Goal: Navigation & Orientation: Find specific page/section

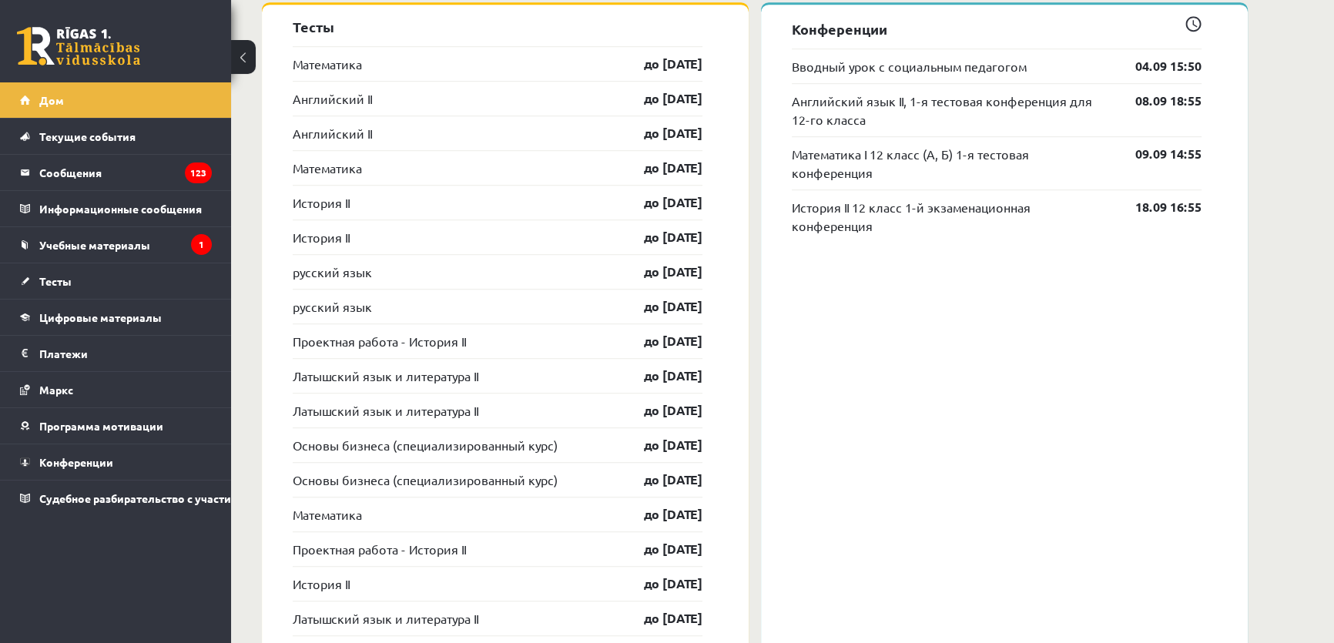
scroll to position [1331, 0]
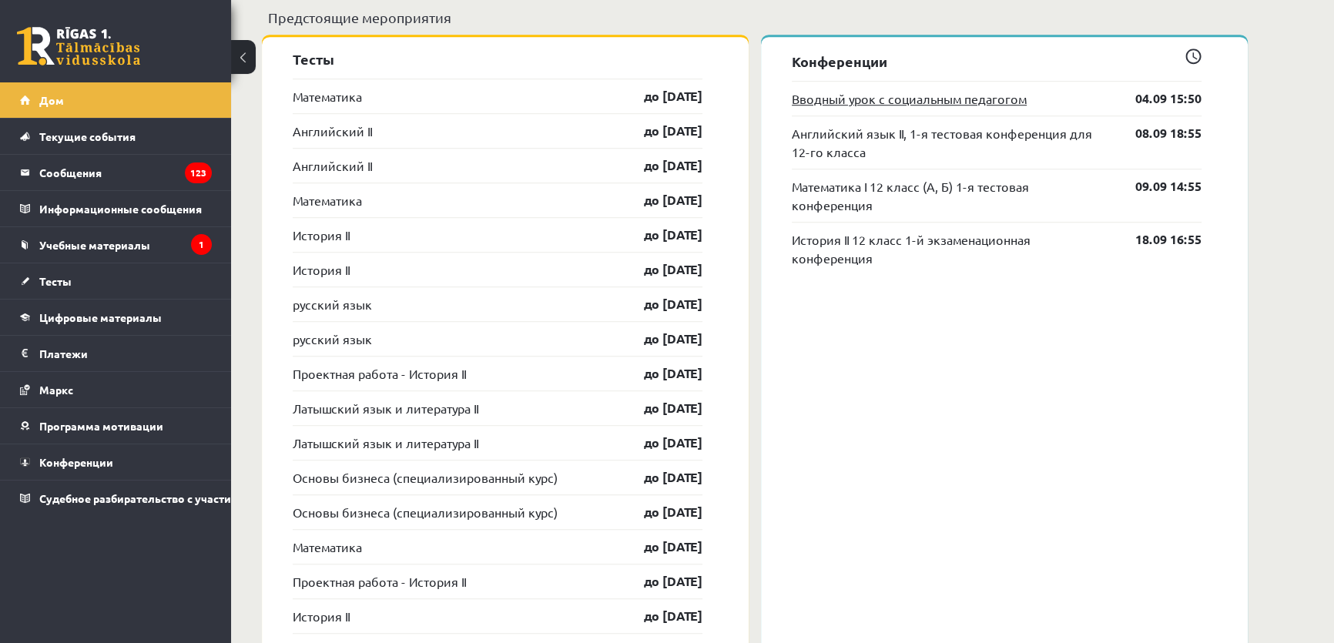
click at [915, 102] on font "Вводный урок с социальным педагогом" at bounding box center [909, 98] width 235 height 15
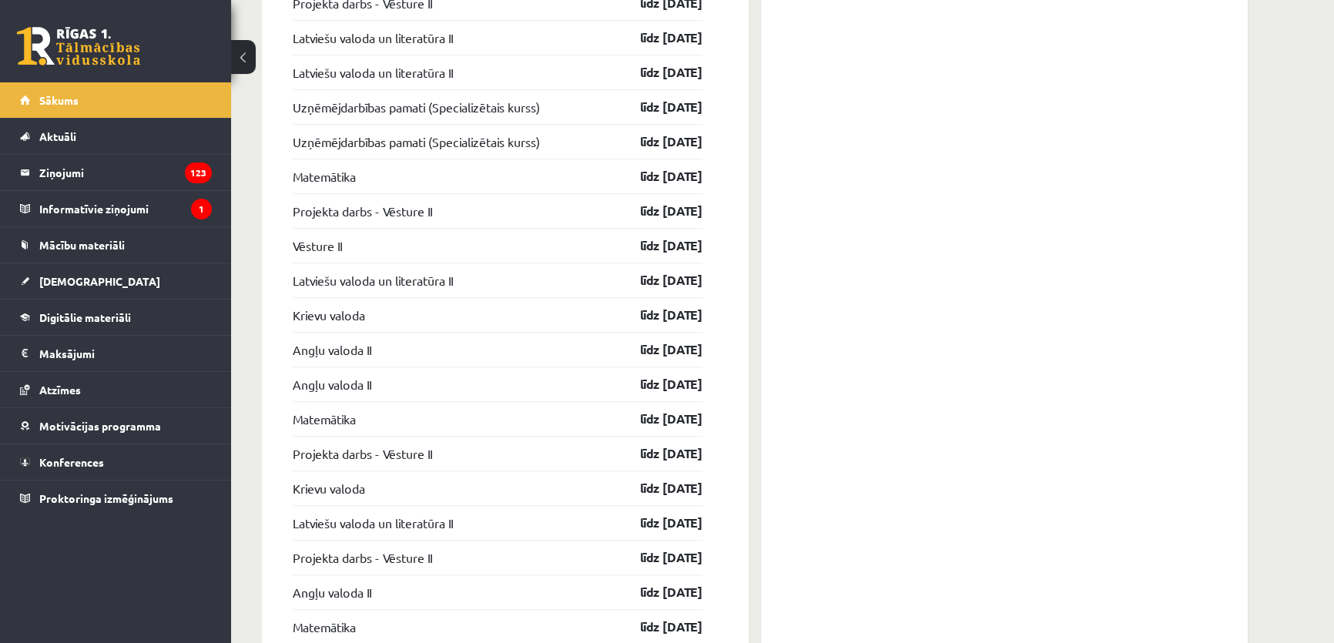
scroll to position [1971, 0]
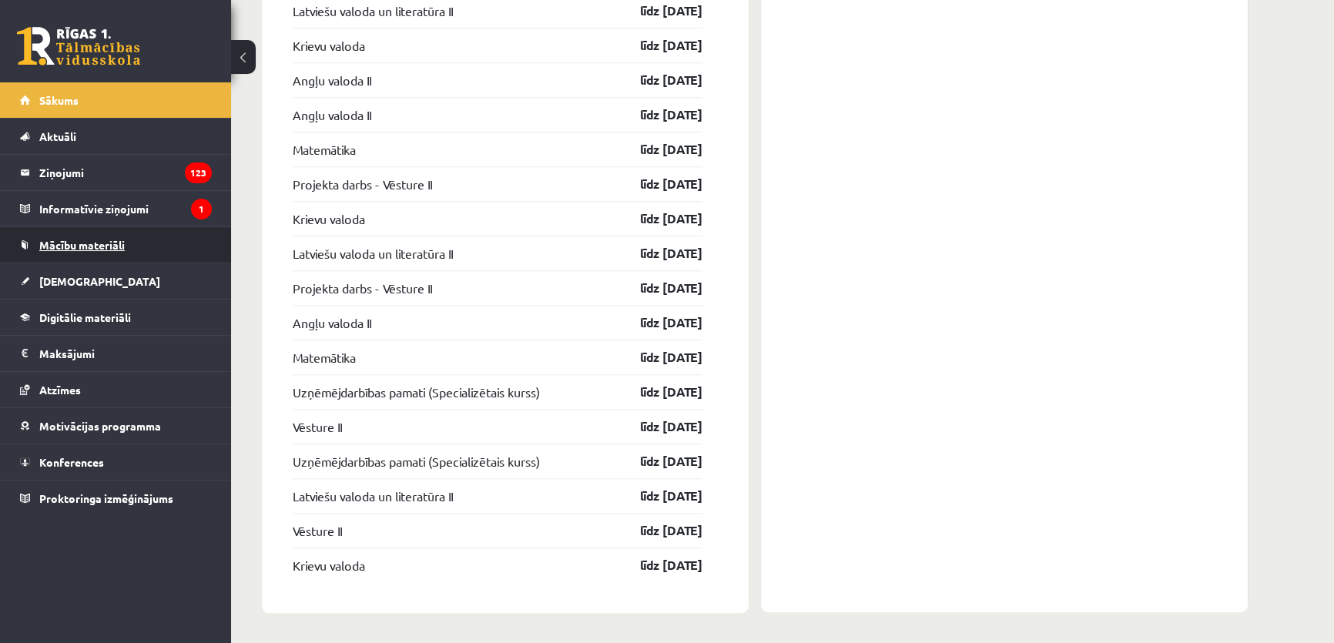
click at [88, 248] on span "Mācību materiāli" at bounding box center [82, 245] width 86 height 14
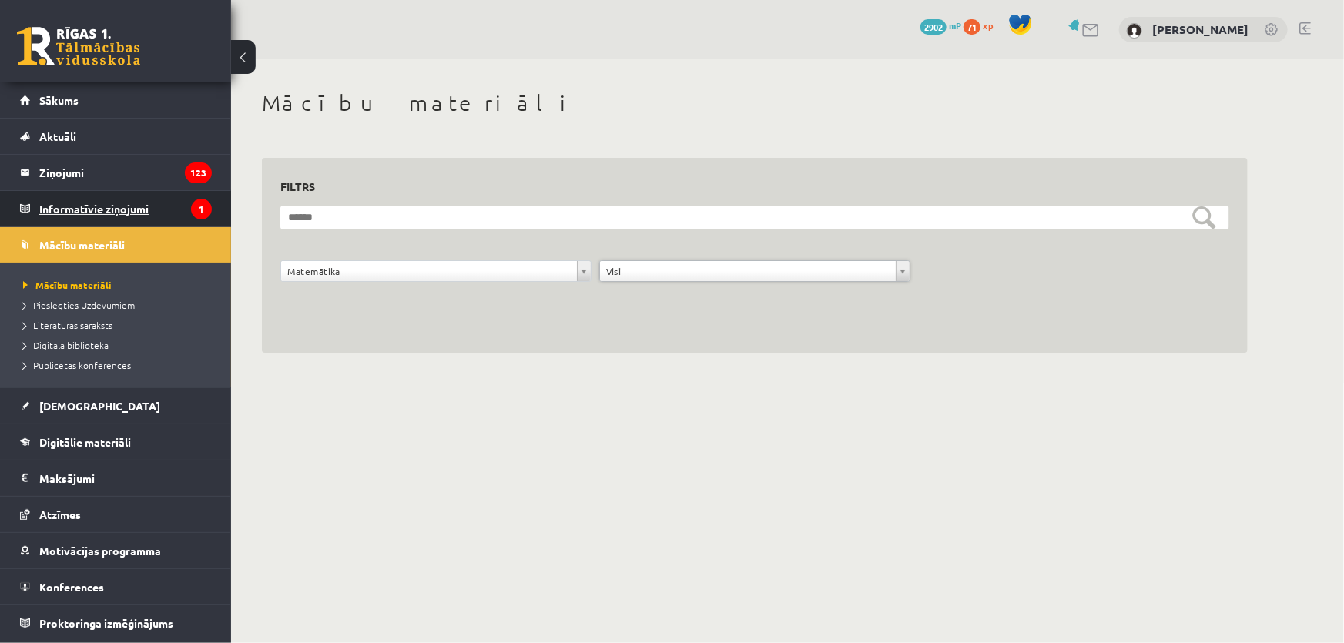
click at [92, 205] on legend "Informatīvie ziņojumi 1" at bounding box center [125, 208] width 173 height 35
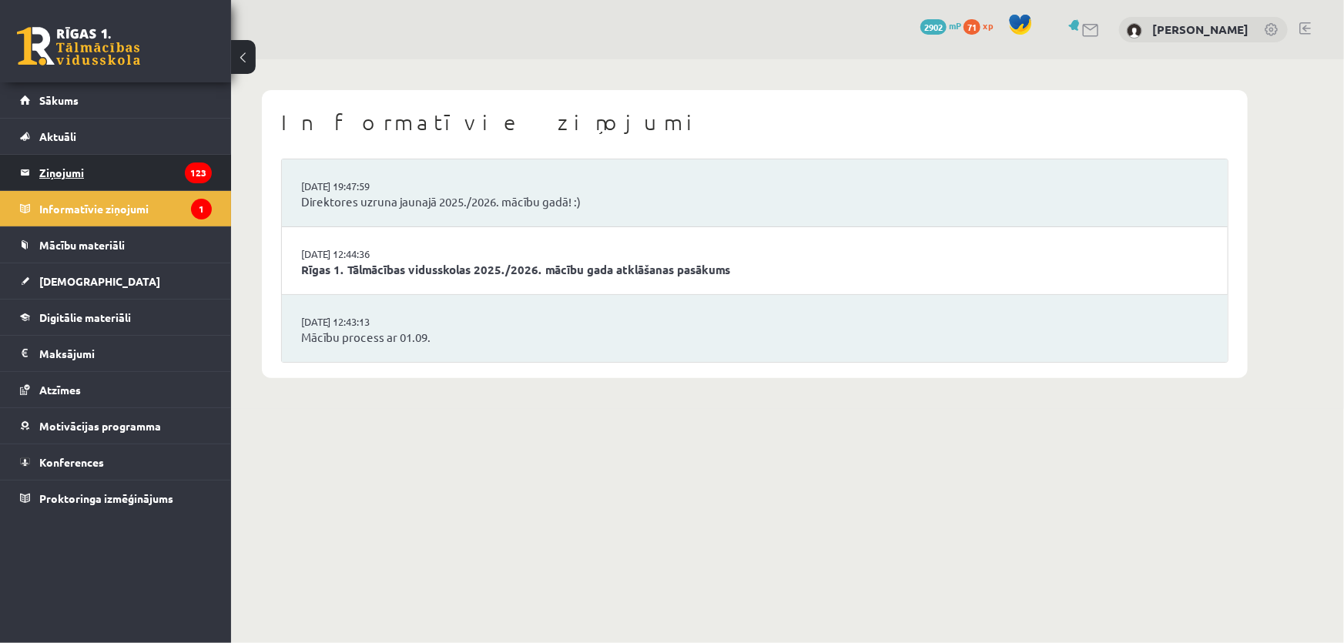
click at [138, 174] on legend "Ziņojumi 123" at bounding box center [125, 172] width 173 height 35
